Goal: Obtain resource: Obtain resource

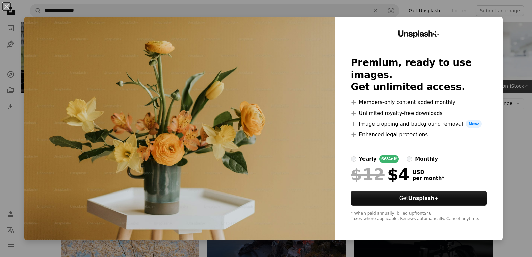
scroll to position [235, 0]
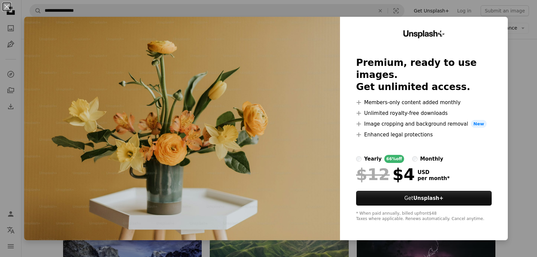
click at [520, 74] on div "An X shape Unsplash+ Premium, ready to use images. Get unlimited access. A plus…" at bounding box center [268, 128] width 537 height 257
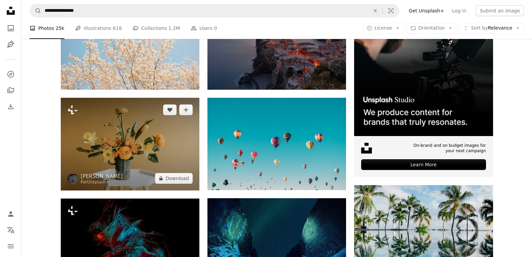
scroll to position [168, 0]
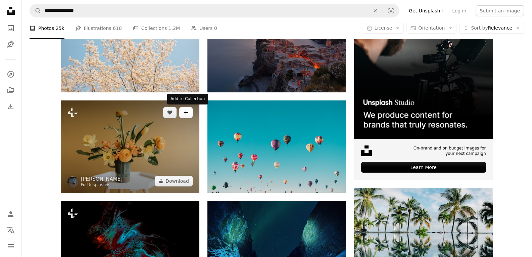
click at [187, 112] on icon "Add to Collection" at bounding box center [186, 112] width 4 height 4
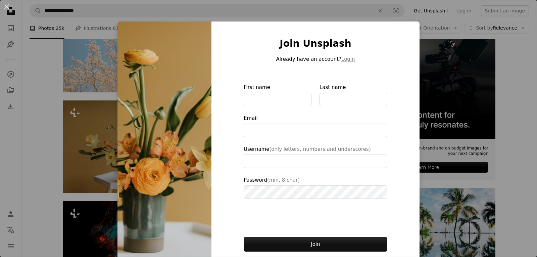
click at [433, 189] on div "An X shape Join Unsplash Already have an account? Login First name Last name Em…" at bounding box center [268, 128] width 537 height 257
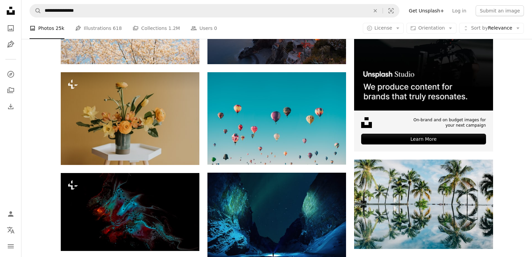
scroll to position [96, 0]
